Goal: Information Seeking & Learning: Learn about a topic

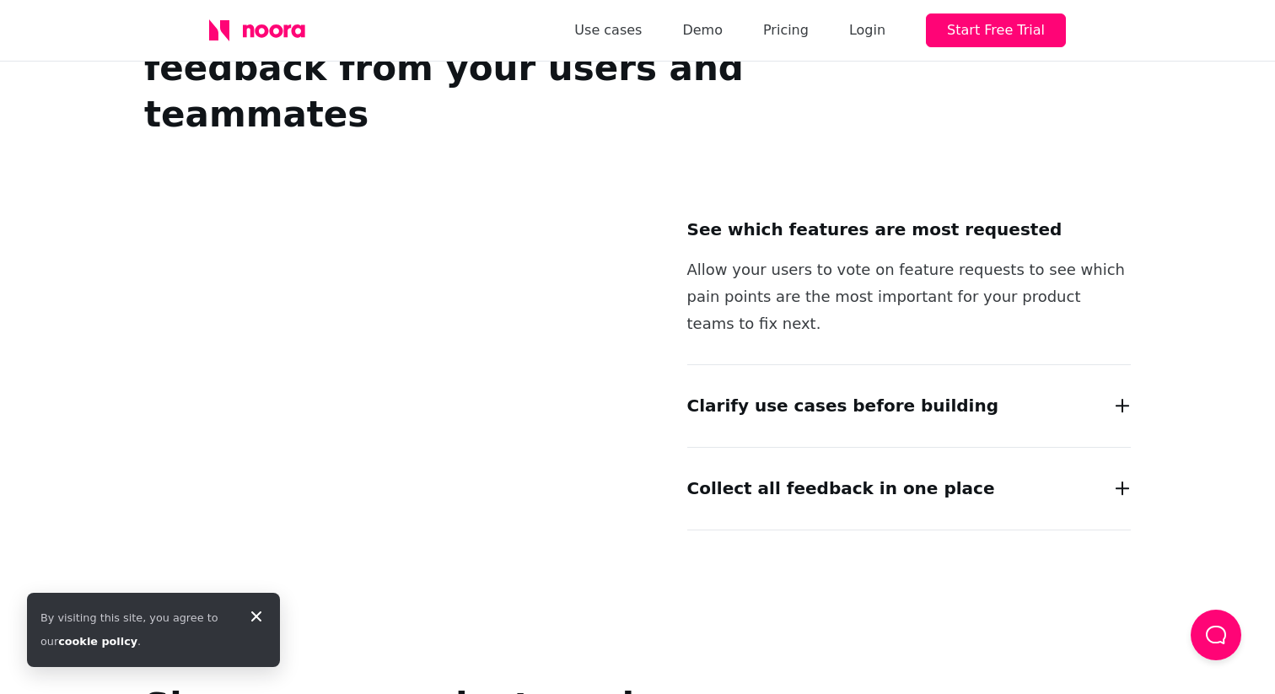
scroll to position [1375, 0]
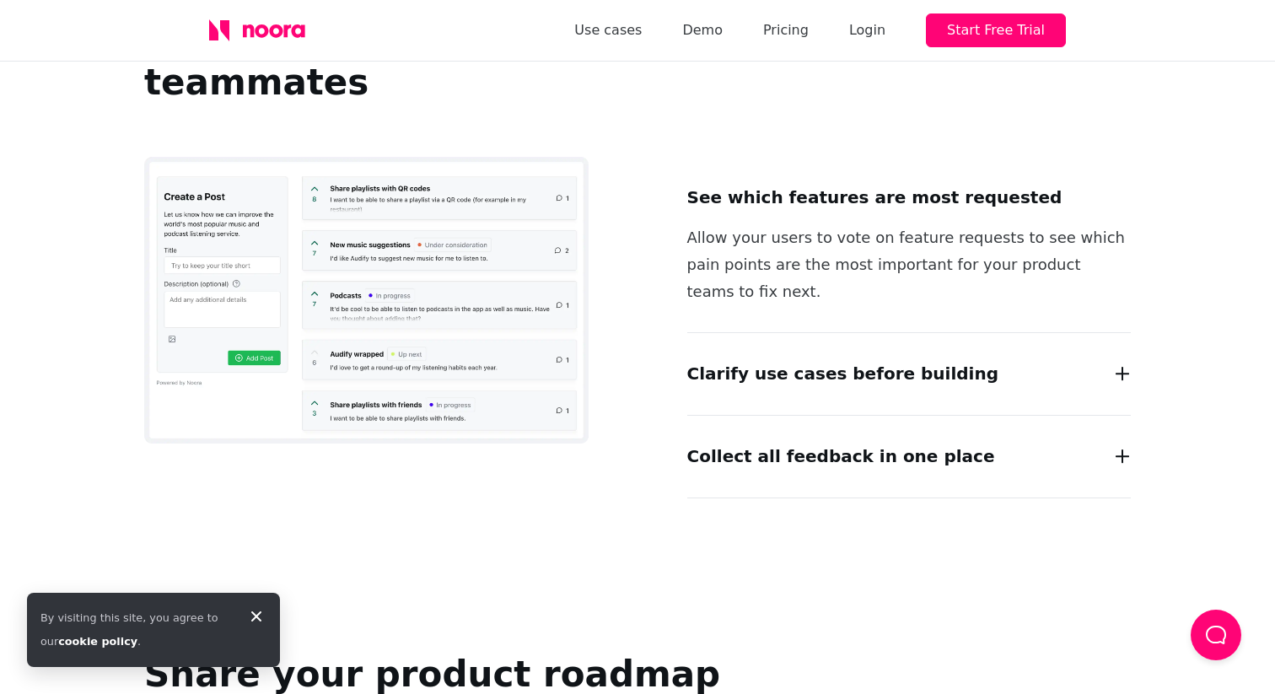
click at [464, 219] on img at bounding box center [366, 300] width 444 height 287
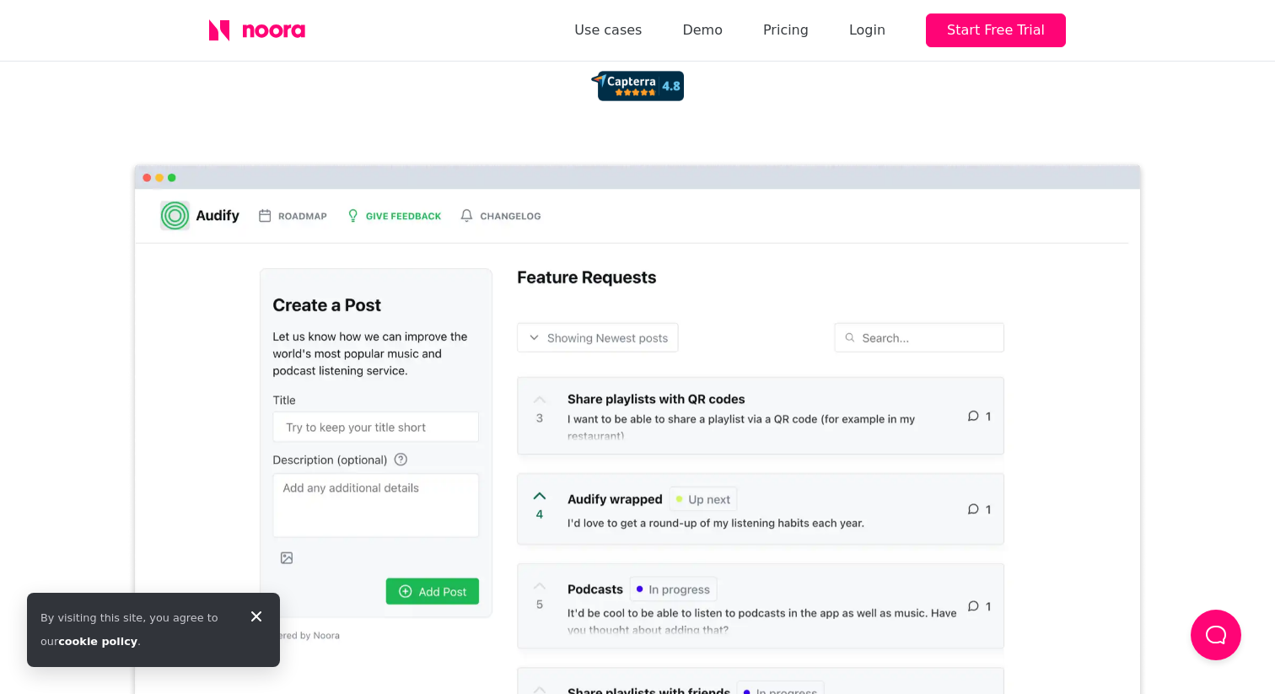
scroll to position [0, 0]
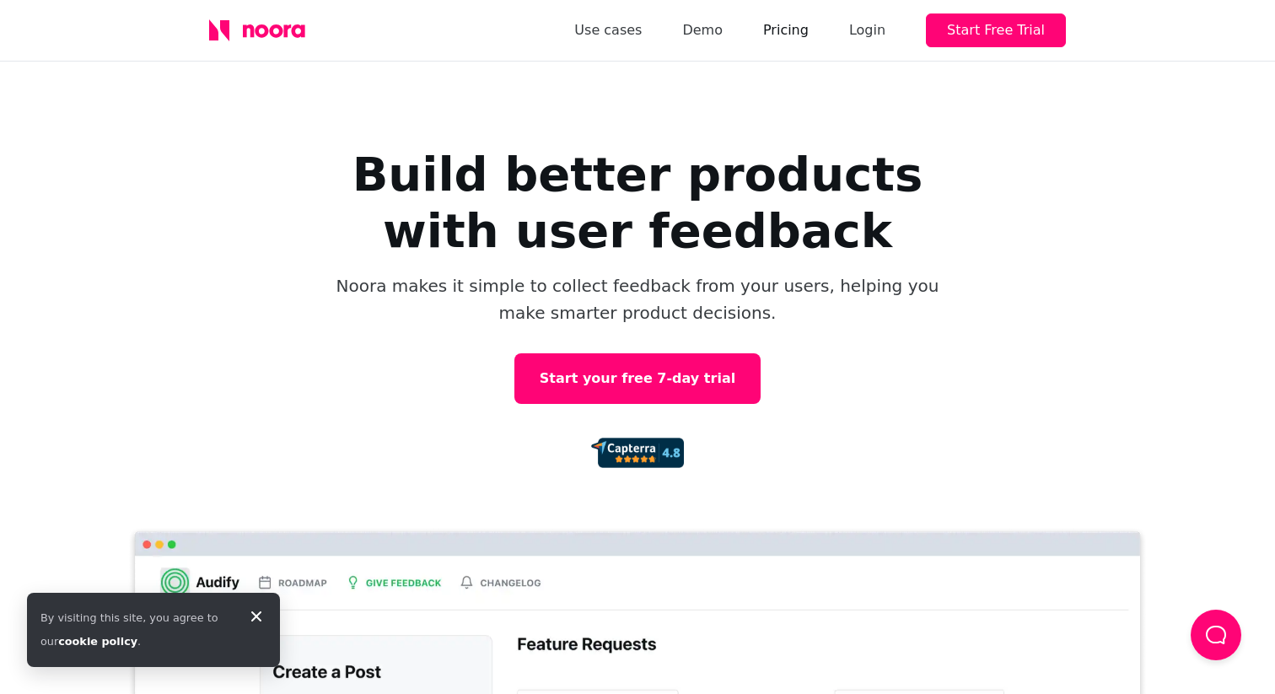
click at [797, 30] on link "Pricing" at bounding box center [786, 31] width 46 height 24
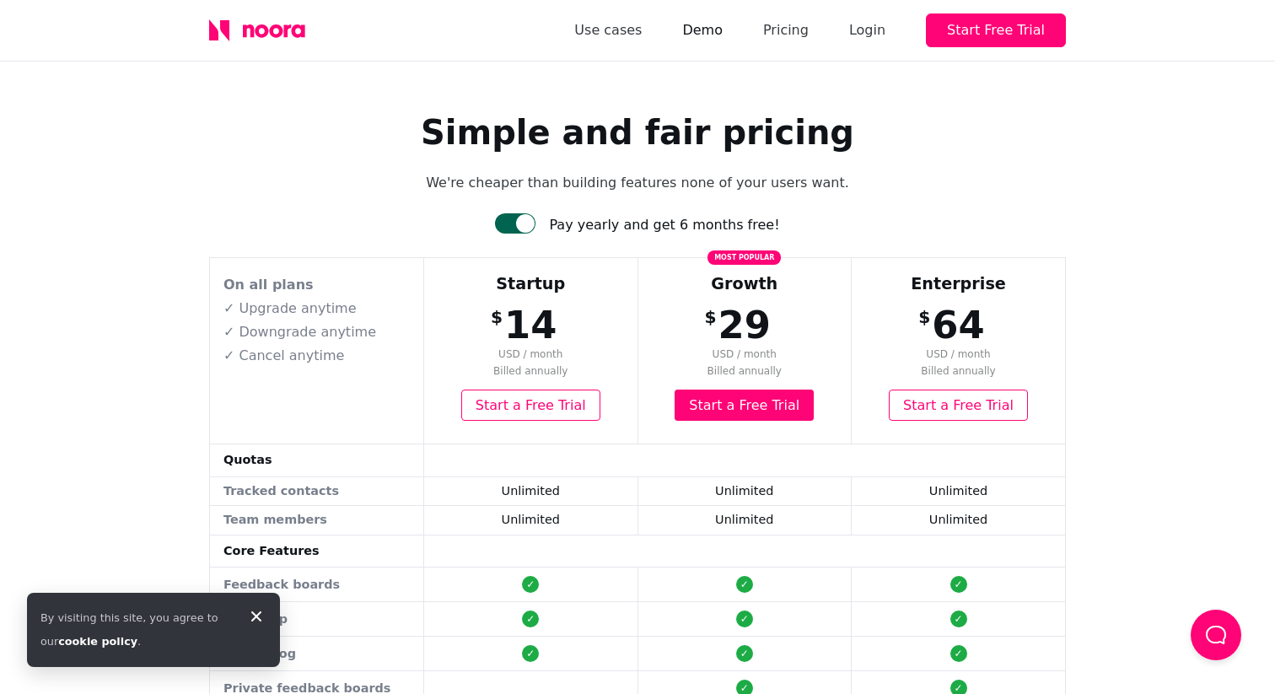
click at [711, 31] on link "Demo" at bounding box center [702, 31] width 40 height 24
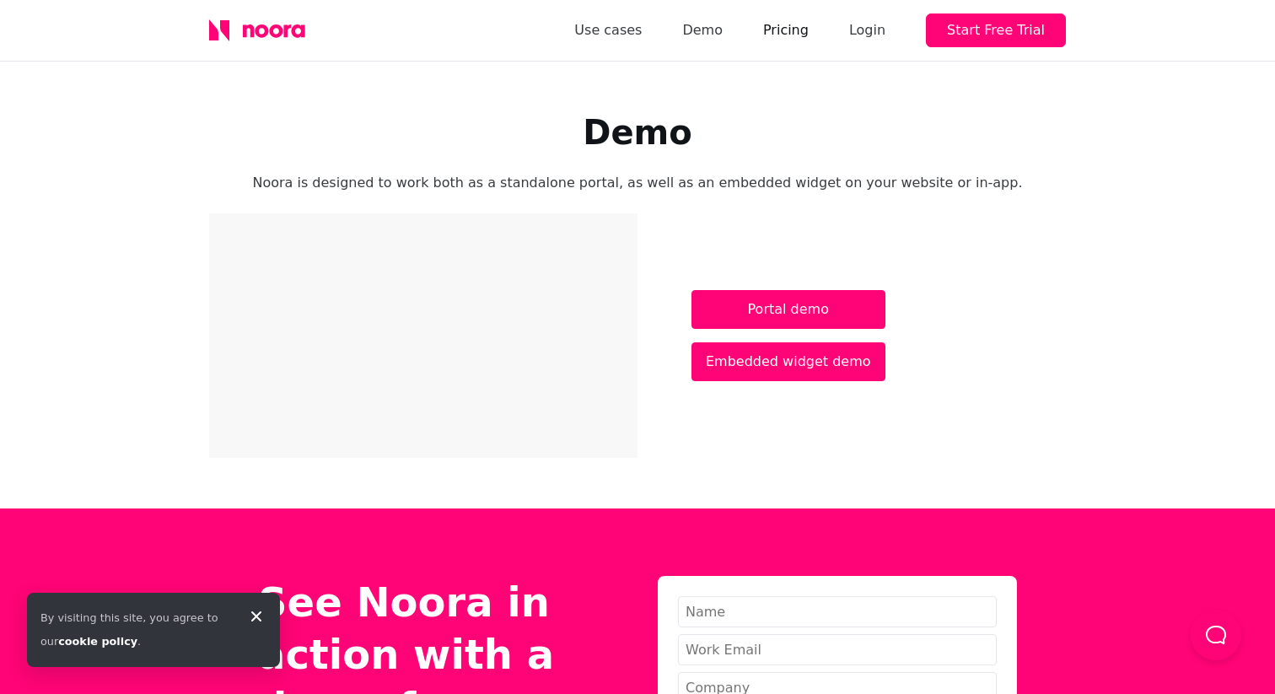
click at [787, 30] on link "Pricing" at bounding box center [786, 31] width 46 height 24
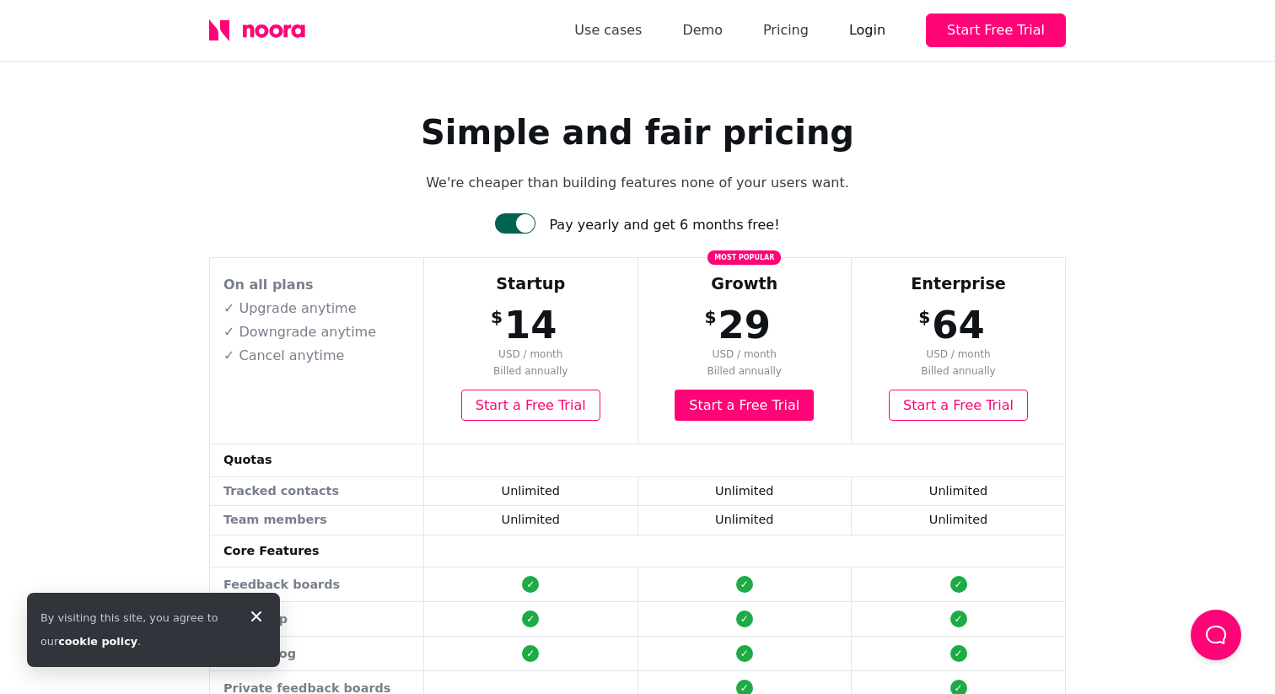
click at [870, 26] on div "Login" at bounding box center [867, 31] width 36 height 24
click at [630, 37] on link "Use cases" at bounding box center [607, 31] width 67 height 24
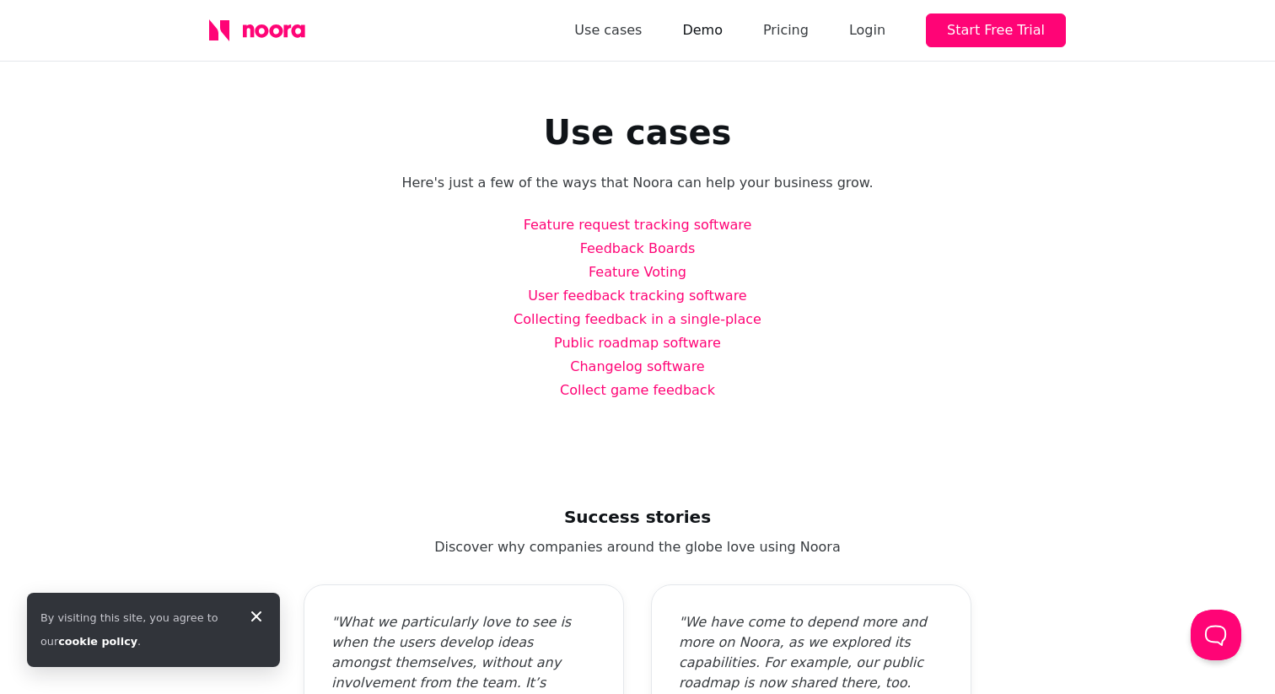
click at [719, 30] on link "Demo" at bounding box center [702, 31] width 40 height 24
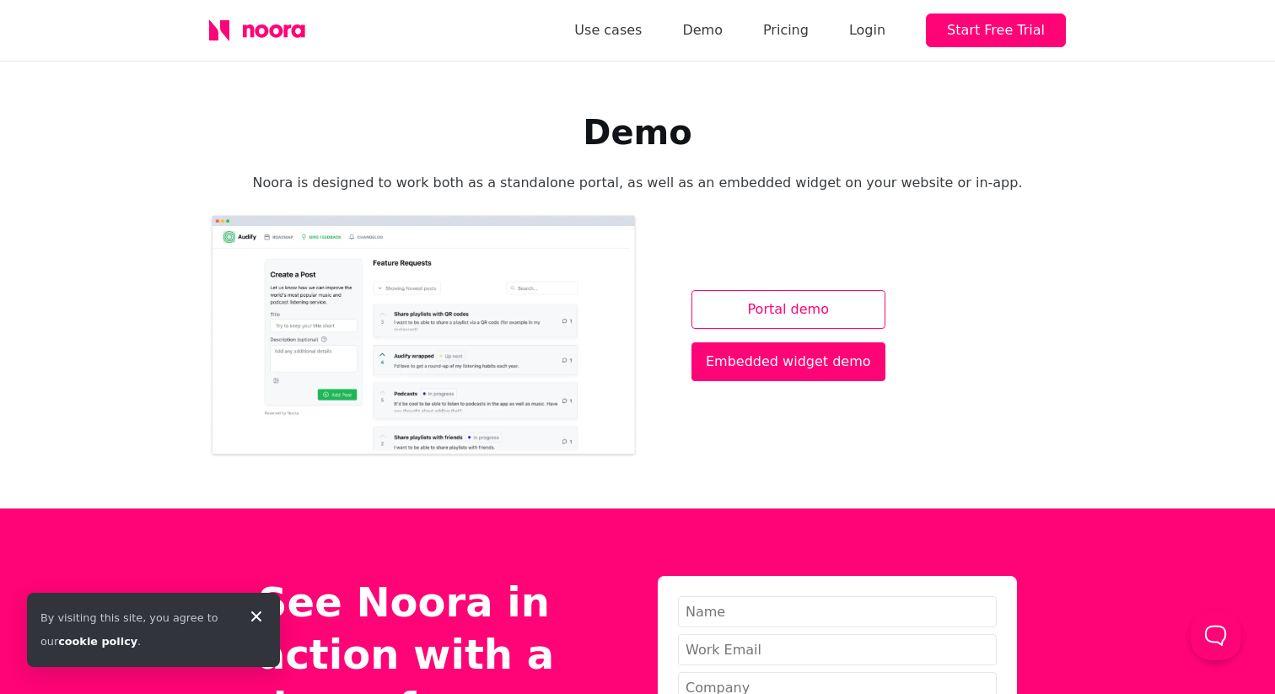
click at [772, 320] on link "Portal demo" at bounding box center [788, 309] width 194 height 39
